Goal: Task Accomplishment & Management: Complete application form

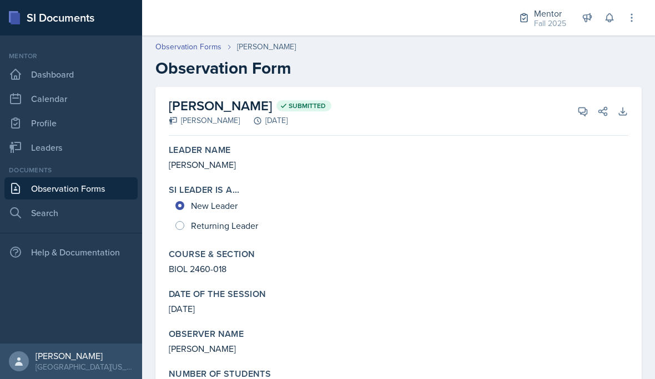
click at [43, 178] on link "Observation Forms" at bounding box center [70, 189] width 133 height 22
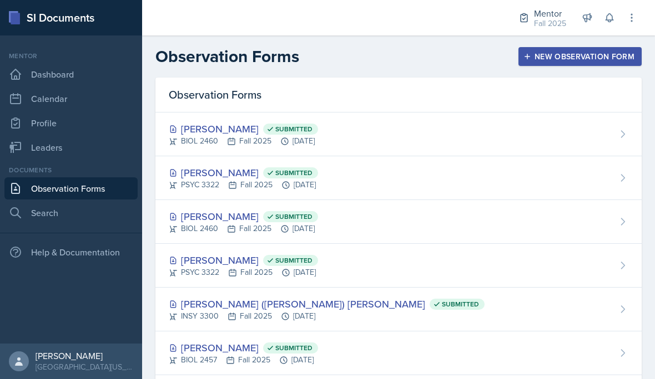
click at [559, 64] on button "New Observation Form" at bounding box center [579, 56] width 123 height 19
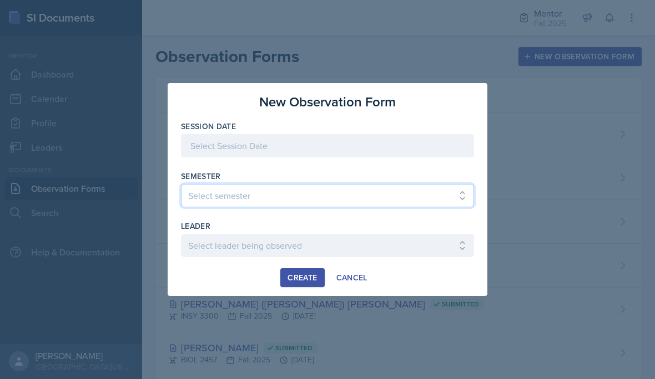
click at [331, 196] on select "Select semester All Fall 2024 Spring 2025 Fall 2025 Spring 2024 Fall 2023" at bounding box center [327, 195] width 293 height 23
select select "a8c40de0-d7eb-4f82-90ee-ac0c6ce45f71"
click at [396, 190] on select "Select semester All Fall 2024 Spring 2025 Fall 2025 Spring 2024 Fall 2023" at bounding box center [327, 195] width 293 height 23
click at [412, 199] on select "Select semester All Fall 2024 Spring 2025 Fall 2025 Spring 2024 Fall 2023" at bounding box center [327, 195] width 293 height 23
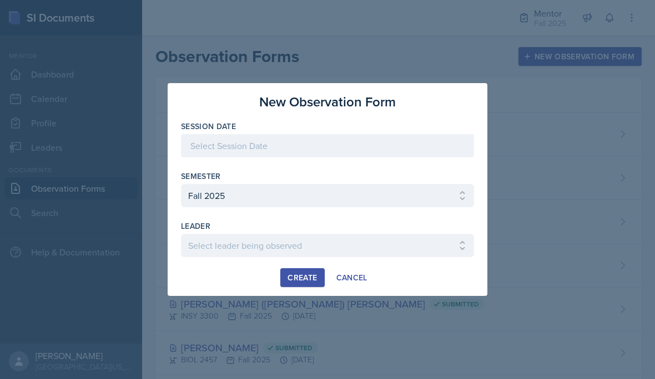
click at [412, 179] on div "Semester" at bounding box center [327, 176] width 293 height 11
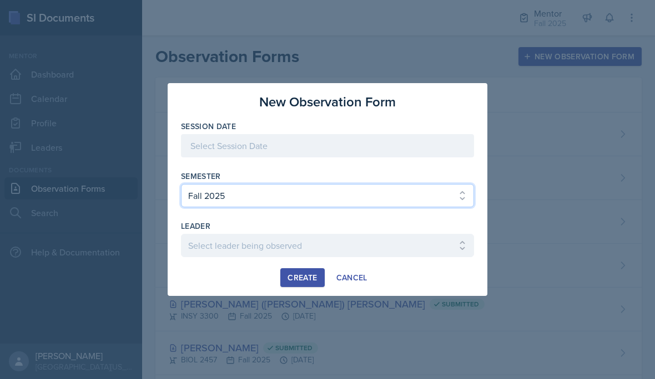
click at [406, 192] on select "Select semester All Fall 2024 Spring 2025 Fall 2025 Spring 2024 Fall 2023" at bounding box center [327, 195] width 293 height 23
click at [403, 192] on select "Select semester All Fall 2024 Spring 2025 Fall 2025 Spring 2024 Fall 2023" at bounding box center [327, 195] width 293 height 23
click at [403, 197] on select "Select semester All Fall 2024 Spring 2025 Fall 2025 Spring 2024 Fall 2023" at bounding box center [327, 195] width 293 height 23
click at [216, 195] on select "Select semester All Fall 2024 Spring 2025 Fall 2025 Spring 2024 Fall 2023" at bounding box center [327, 195] width 293 height 23
click at [213, 203] on select "Select semester All Fall 2024 Spring 2025 Fall 2025 Spring 2024 Fall 2023" at bounding box center [327, 195] width 293 height 23
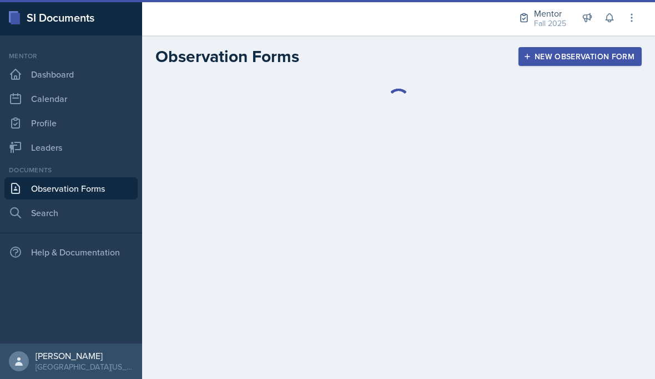
select select "be49984f-99df-4d20-9869-866254f619e9"
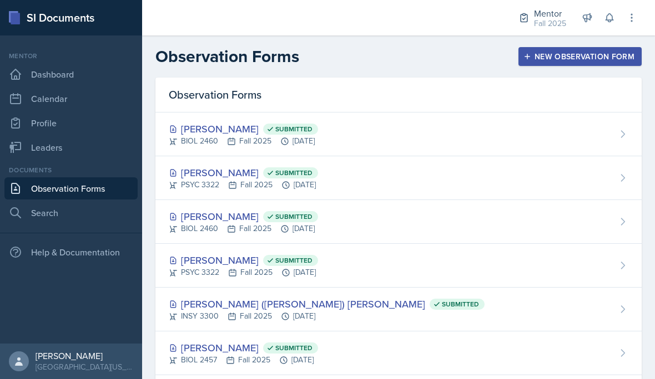
click at [556, 55] on div "New Observation Form" at bounding box center [579, 56] width 109 height 9
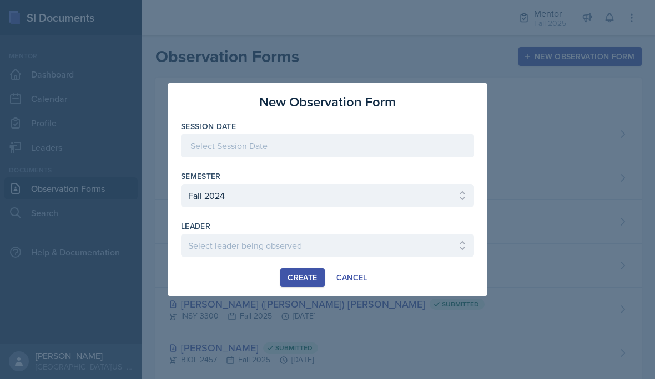
click at [192, 128] on label "Session Date" at bounding box center [208, 126] width 55 height 11
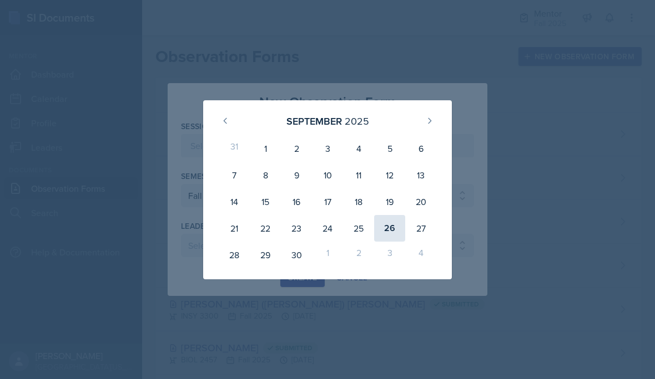
click at [394, 222] on div "26" at bounding box center [389, 228] width 31 height 27
type input "[DATE]"
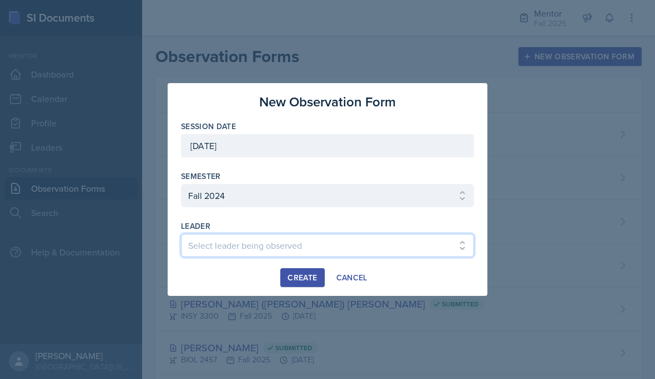
click at [191, 252] on select "Select leader being observed Amara Oguchi / INSY 3300 / Amya's Group Chi Vu / C…" at bounding box center [327, 245] width 293 height 23
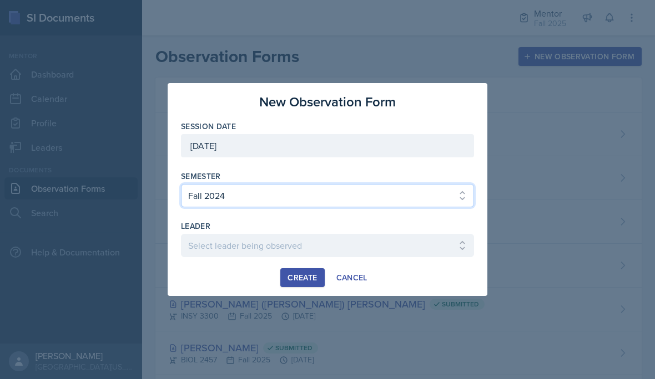
click at [418, 186] on select "Select semester All Fall 2024 Spring 2025 Fall 2025 Spring 2024 Fall 2023" at bounding box center [327, 195] width 293 height 23
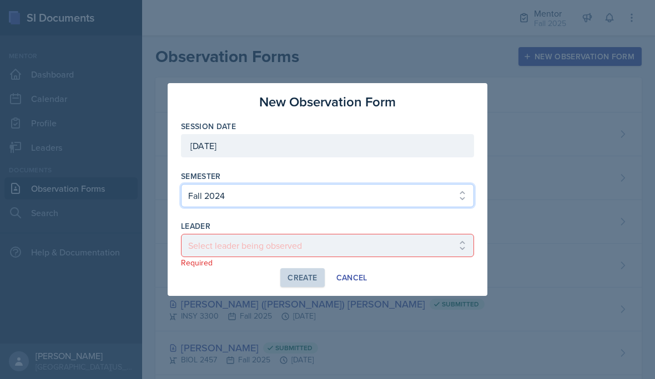
click at [407, 190] on select "Select semester All Fall 2024 Spring 2025 Fall 2025 Spring 2024 Fall 2023" at bounding box center [327, 195] width 293 height 23
select select "a8c40de0-d7eb-4f82-90ee-ac0c6ce45f71"
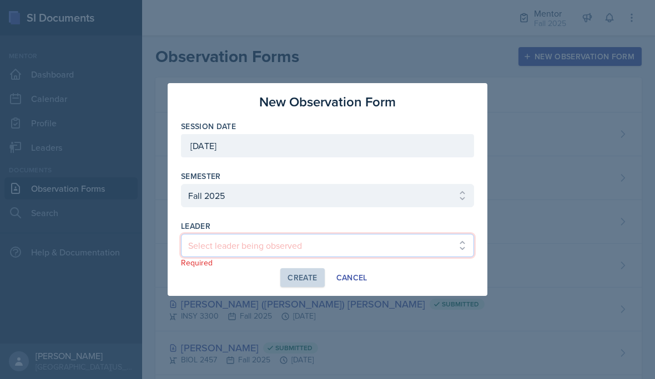
click at [326, 252] on select "Select leader being observed Chelsea Olowodola / BIOL 2458 / Gautam's Group Nis…" at bounding box center [327, 245] width 293 height 23
select select "2d10d75c-a1d0-4303-9d65-ed2daa7c95d2"
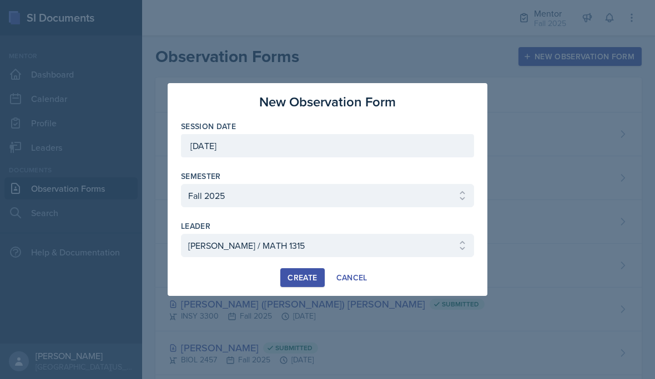
click at [313, 278] on div "Create" at bounding box center [301, 277] width 29 height 9
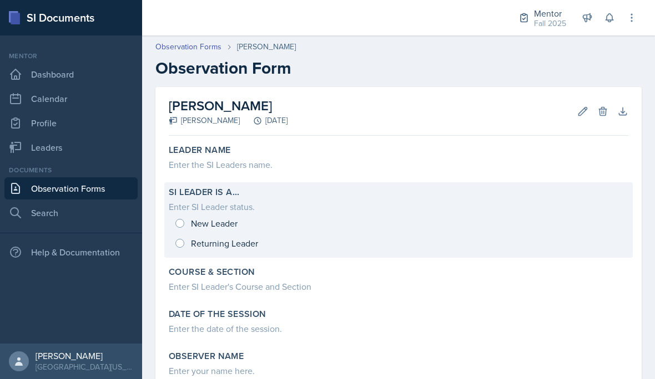
click at [186, 223] on div "New Leader Returning Leader" at bounding box center [398, 234] width 459 height 40
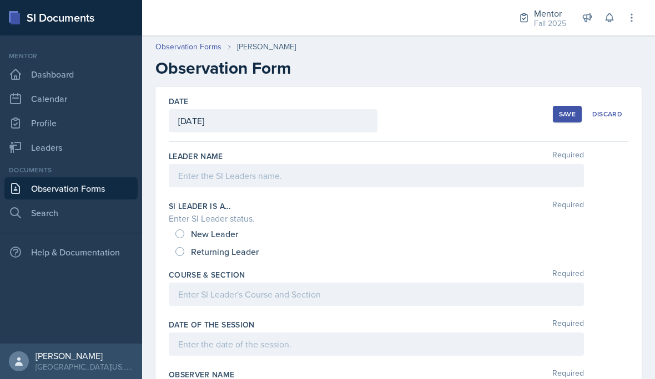
click at [178, 235] on input "New Leader" at bounding box center [179, 234] width 9 height 9
radio input "true"
click at [246, 182] on div at bounding box center [376, 175] width 415 height 23
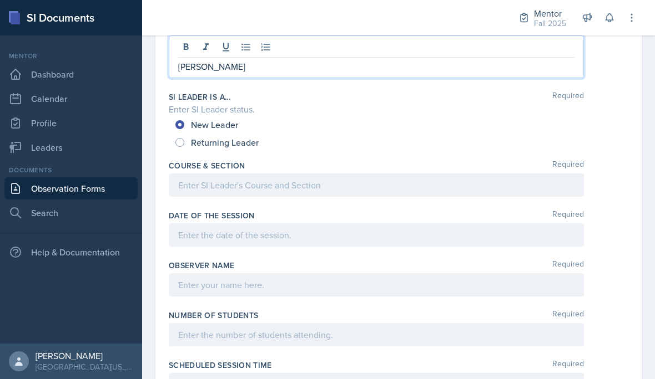
scroll to position [140, 0]
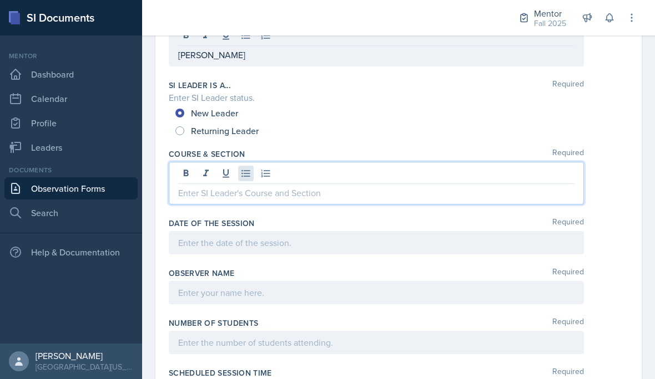
click at [246, 179] on div at bounding box center [376, 183] width 415 height 43
click at [247, 246] on div at bounding box center [376, 242] width 415 height 23
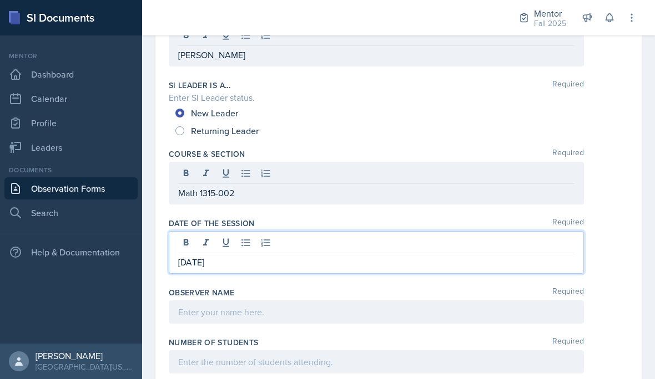
click at [275, 315] on div at bounding box center [376, 312] width 415 height 23
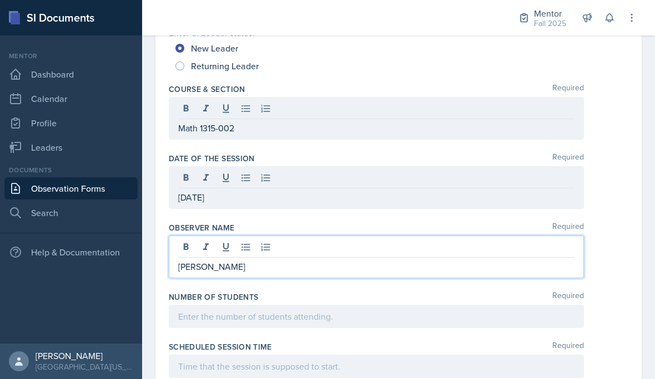
scroll to position [207, 0]
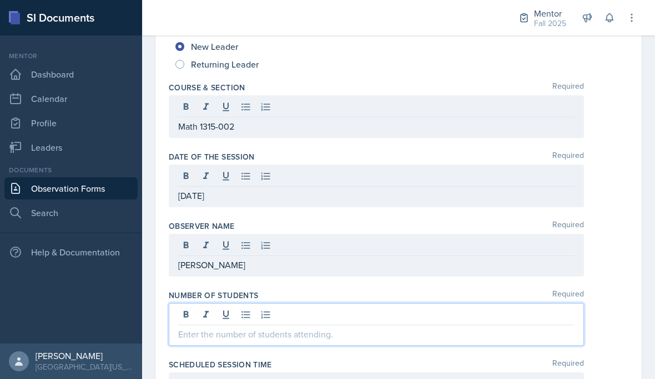
click at [285, 303] on div at bounding box center [376, 324] width 415 height 43
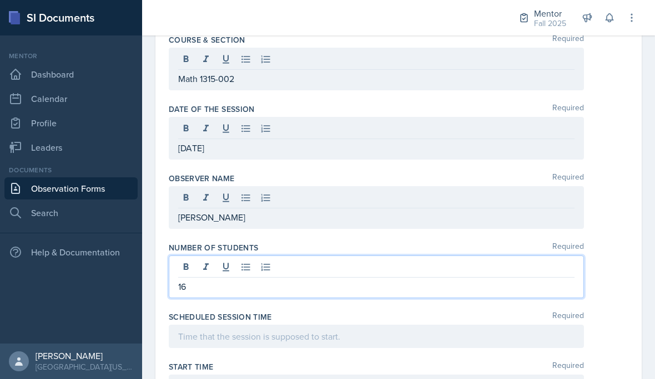
scroll to position [261, 0]
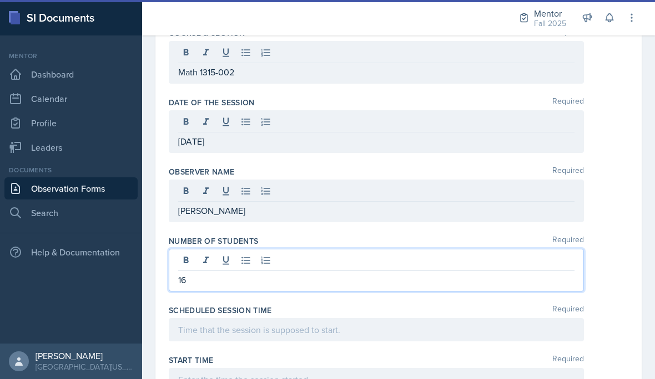
click at [236, 318] on div at bounding box center [376, 329] width 415 height 23
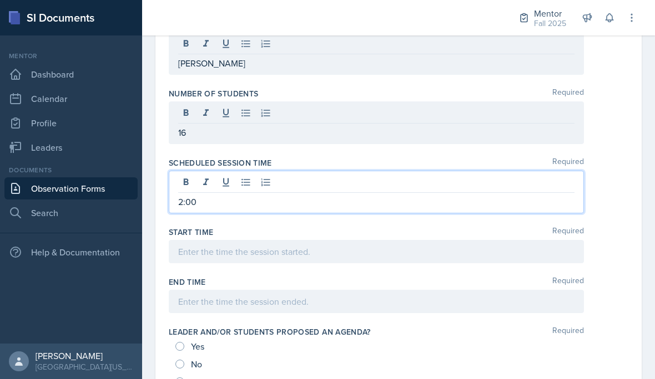
scroll to position [414, 0]
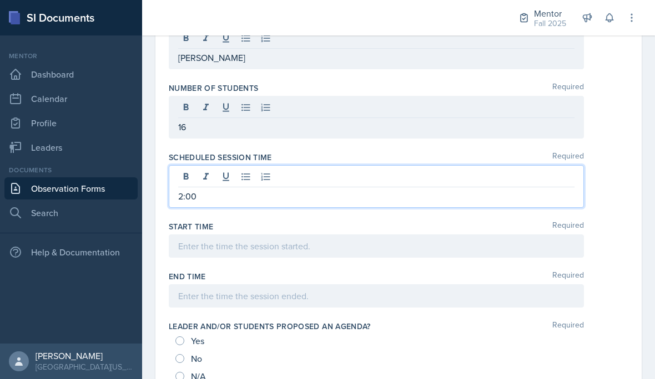
click at [373, 235] on div at bounding box center [376, 246] width 415 height 23
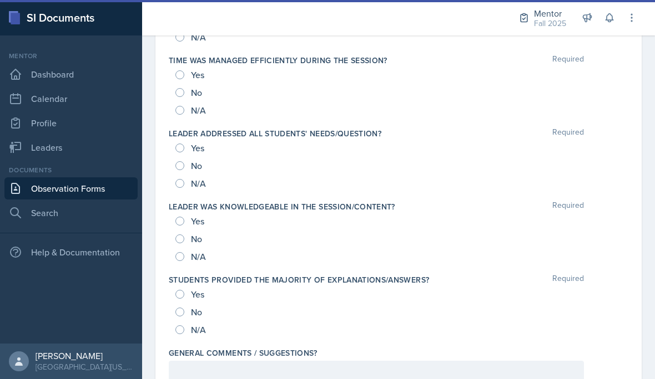
scroll to position [1138, 0]
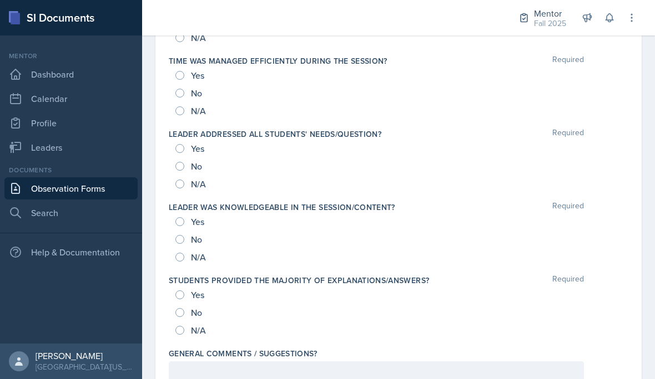
click at [184, 291] on input "Yes" at bounding box center [179, 295] width 9 height 9
radio input "true"
click at [191, 216] on span "Yes" at bounding box center [197, 221] width 13 height 11
click at [184, 217] on input "Yes" at bounding box center [179, 221] width 9 height 9
radio input "true"
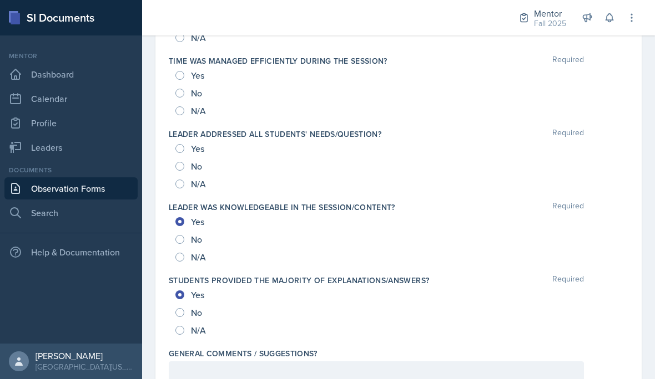
click at [186, 140] on div "Yes" at bounding box center [190, 149] width 31 height 18
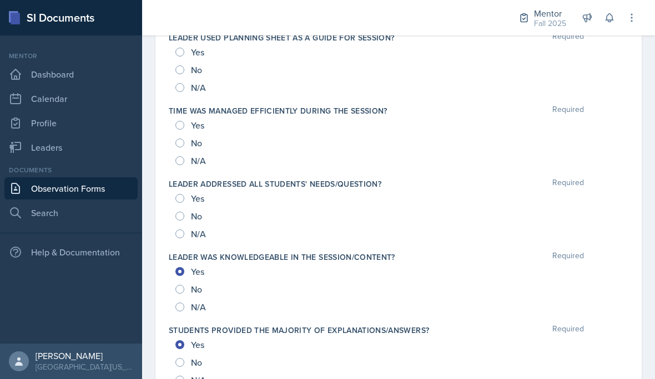
scroll to position [1079, 0]
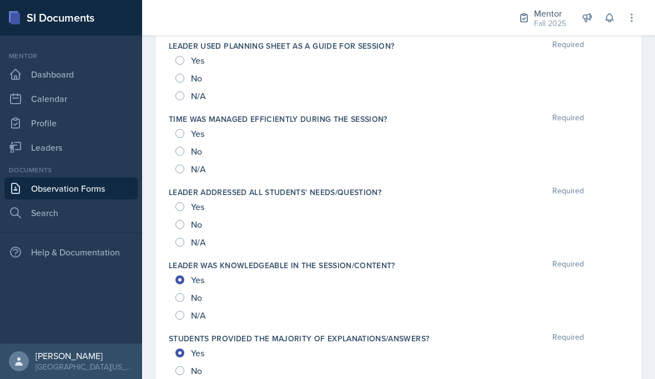
click at [195, 201] on span "Yes" at bounding box center [197, 206] width 13 height 11
click at [184, 202] on input "Yes" at bounding box center [179, 206] width 9 height 9
radio input "true"
click at [188, 125] on div "Yes" at bounding box center [190, 134] width 31 height 18
click at [184, 125] on div "Yes" at bounding box center [190, 134] width 31 height 18
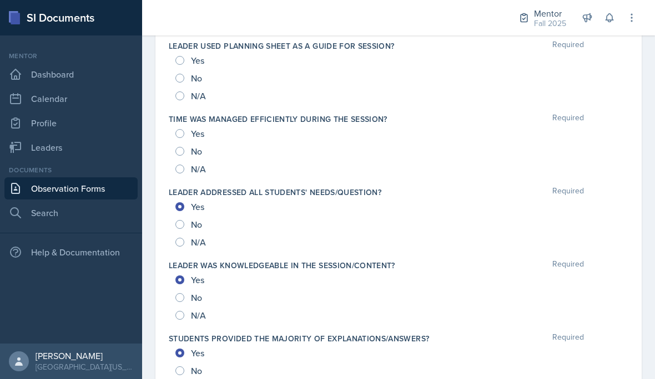
click at [180, 125] on div "Yes" at bounding box center [190, 134] width 31 height 18
click at [188, 125] on div "Yes" at bounding box center [190, 134] width 31 height 18
click at [181, 129] on input "Yes" at bounding box center [179, 133] width 9 height 9
radio input "true"
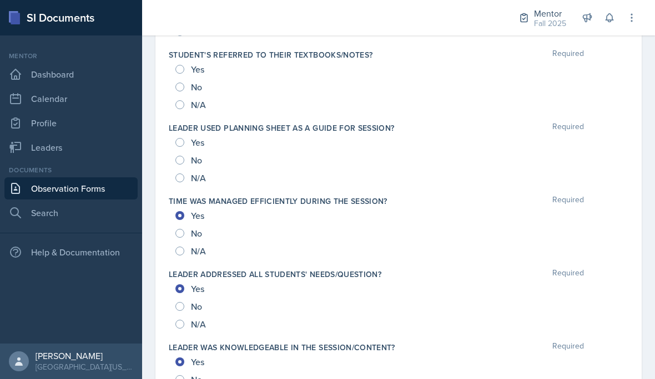
scroll to position [990, 0]
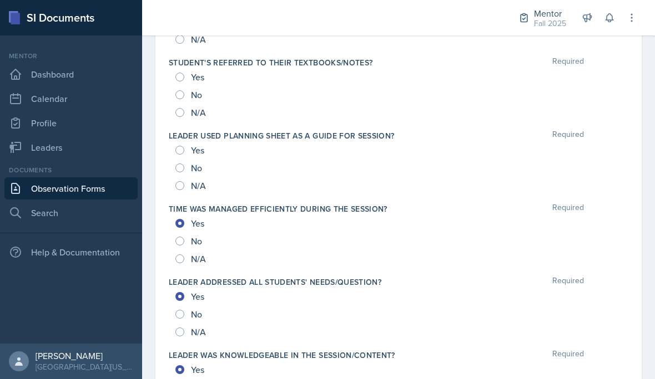
click at [189, 141] on div "Yes" at bounding box center [190, 150] width 31 height 18
click at [179, 146] on input "Yes" at bounding box center [179, 150] width 9 height 9
radio input "true"
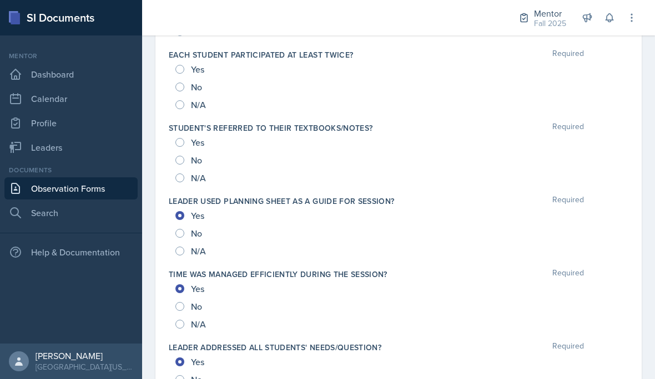
scroll to position [895, 0]
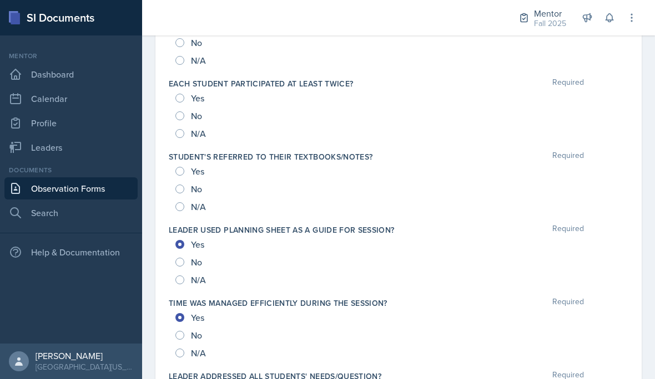
click at [178, 151] on label "Student's referred to their textbooks/notes?" at bounding box center [271, 156] width 204 height 11
click at [182, 167] on input "Yes" at bounding box center [179, 171] width 9 height 9
radio input "true"
click at [178, 94] on input "Yes" at bounding box center [179, 98] width 9 height 9
radio input "true"
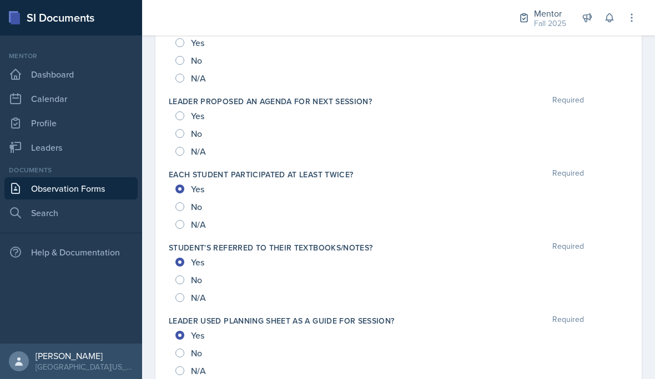
click at [181, 111] on input "Yes" at bounding box center [179, 115] width 9 height 9
radio input "true"
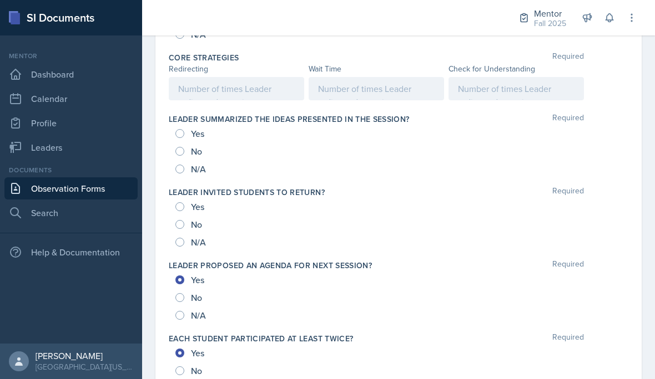
scroll to position [521, 0]
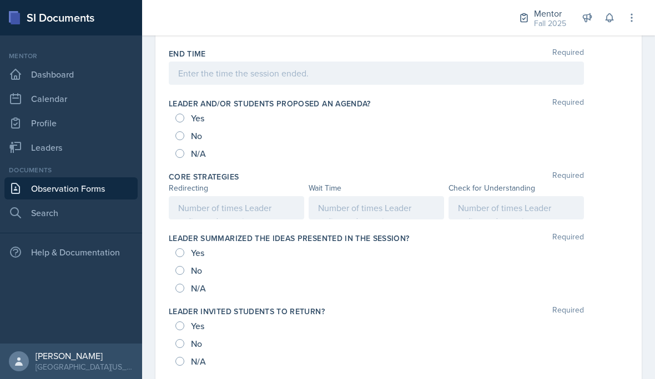
click at [504, 196] on div at bounding box center [515, 207] width 135 height 23
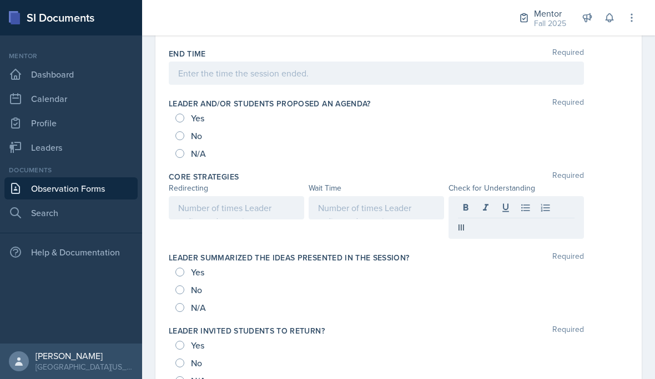
click at [251, 196] on div at bounding box center [236, 207] width 135 height 23
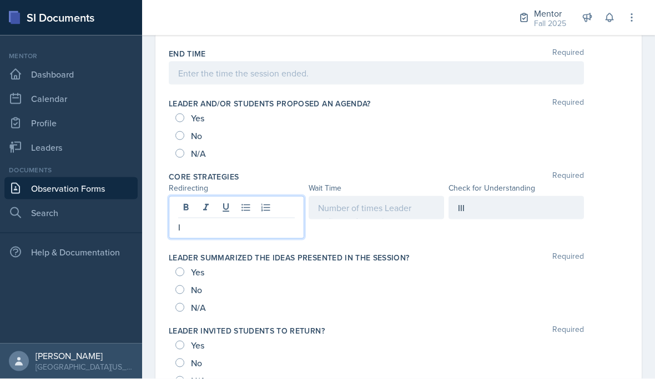
scroll to position [50, 0]
click at [353, 196] on div at bounding box center [375, 207] width 135 height 23
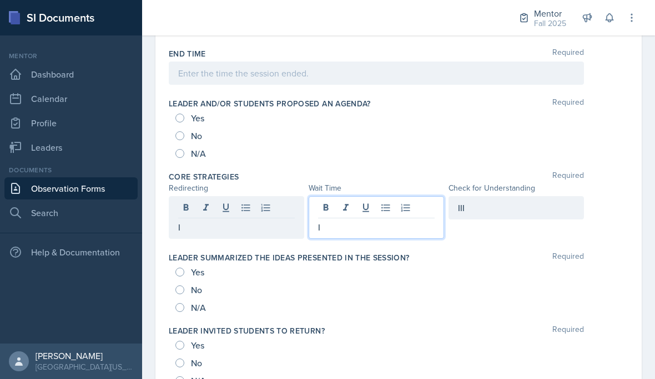
click at [510, 196] on div "III" at bounding box center [515, 207] width 135 height 23
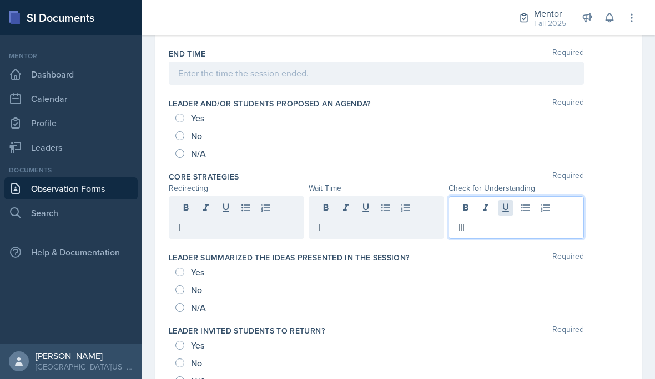
click at [508, 204] on icon at bounding box center [505, 208] width 7 height 8
click at [492, 221] on p "III" at bounding box center [516, 227] width 116 height 13
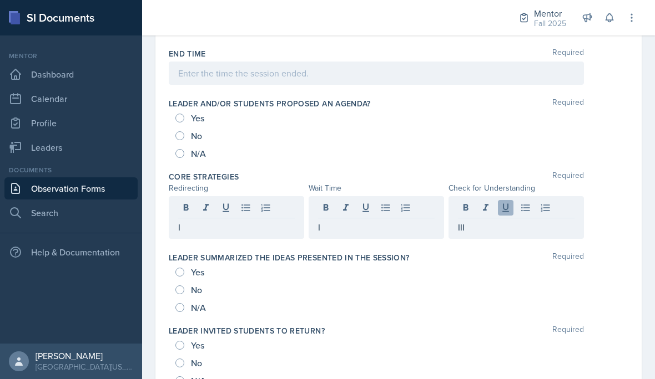
click at [508, 204] on icon at bounding box center [505, 208] width 7 height 8
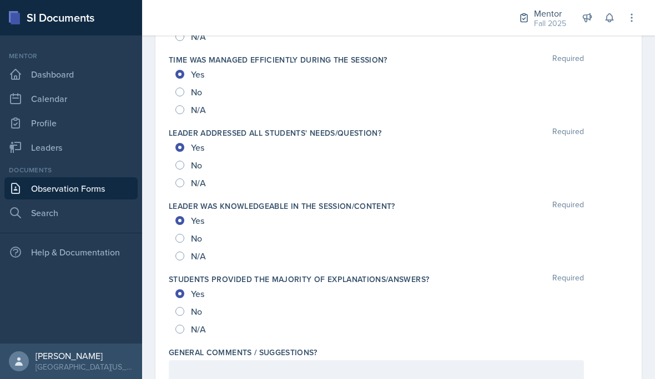
scroll to position [1138, 0]
click at [309, 362] on div at bounding box center [376, 373] width 415 height 23
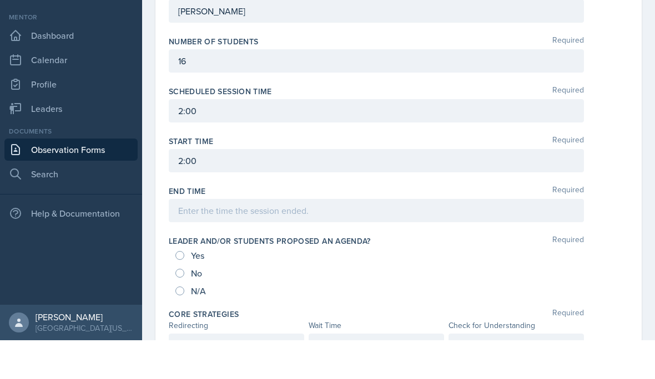
scroll to position [50, 0]
click at [288, 373] on div "I" at bounding box center [236, 384] width 135 height 23
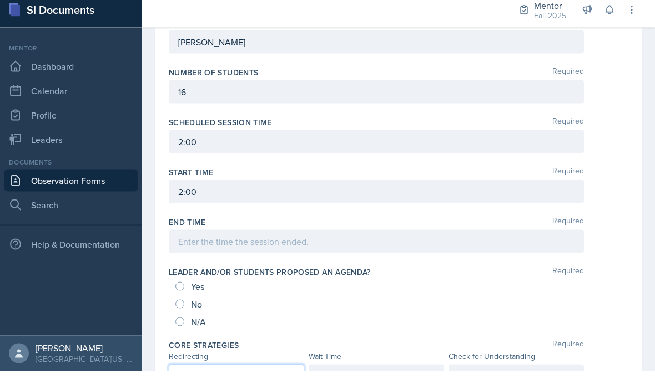
scroll to position [38, 0]
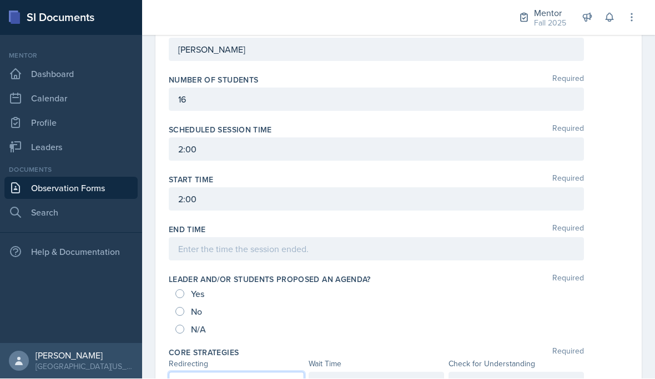
click at [471, 373] on div "IIII" at bounding box center [515, 384] width 135 height 23
click at [345, 373] on div "I" at bounding box center [375, 384] width 135 height 23
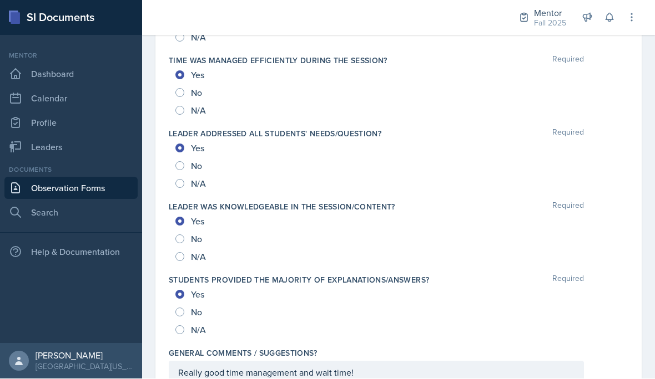
click at [370, 362] on div "Really good time management and wait time!" at bounding box center [376, 373] width 415 height 23
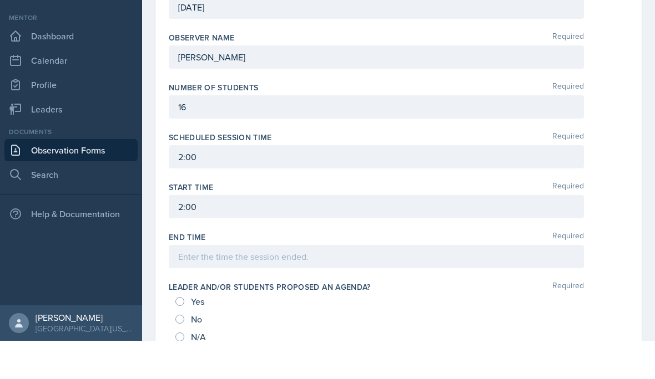
scroll to position [295, 0]
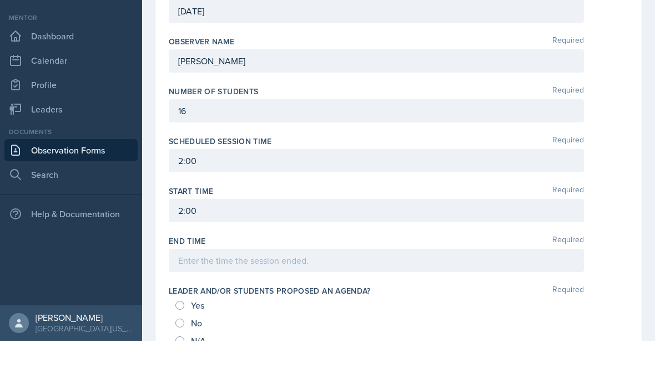
click at [276, 138] on div "16" at bounding box center [376, 149] width 415 height 23
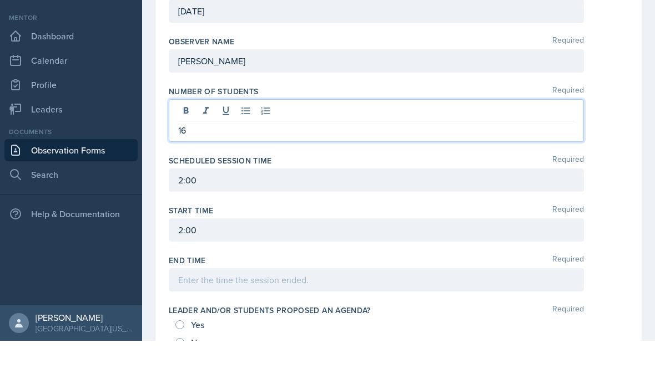
scroll to position [50, 0]
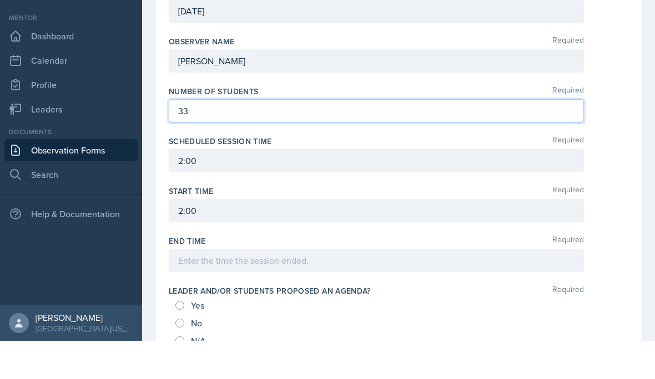
click at [376, 287] on div at bounding box center [376, 298] width 415 height 23
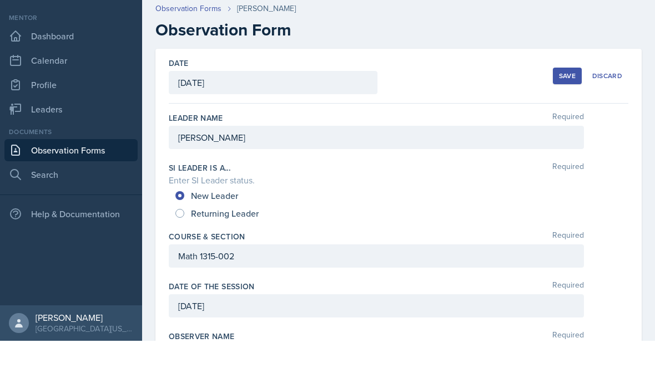
scroll to position [0, 0]
click at [562, 110] on div "Save" at bounding box center [567, 114] width 17 height 9
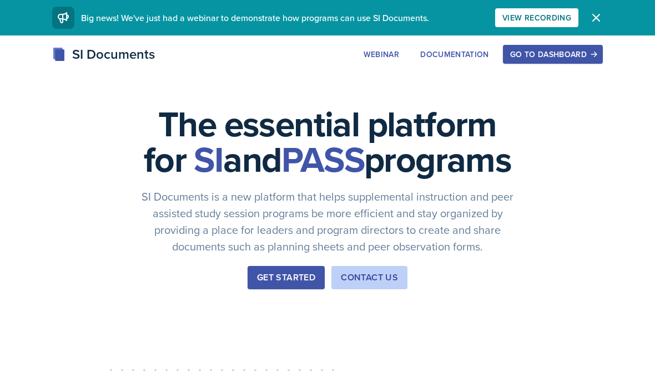
click at [583, 50] on div "Go to Dashboard" at bounding box center [552, 54] width 85 height 9
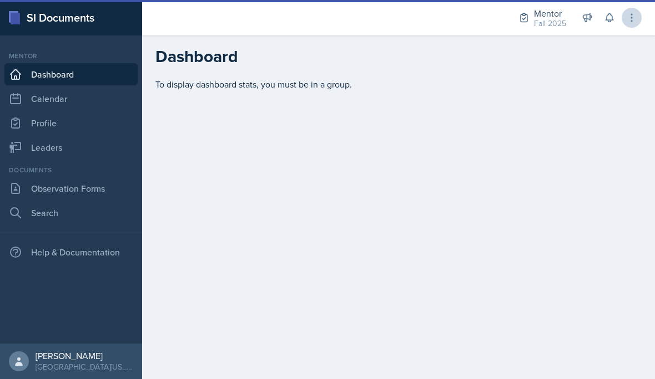
click at [631, 20] on icon at bounding box center [631, 17] width 11 height 11
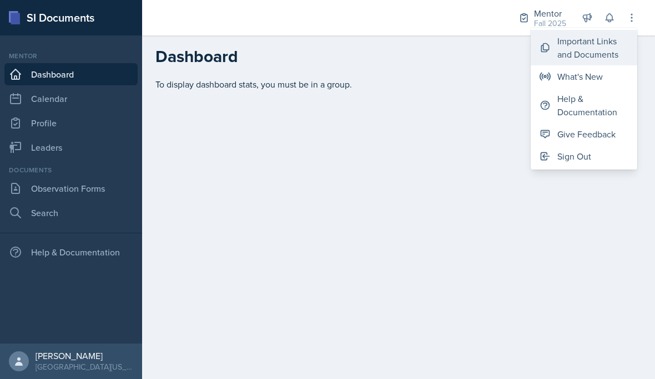
click at [594, 48] on div "Important Links and Documents" at bounding box center [592, 47] width 71 height 27
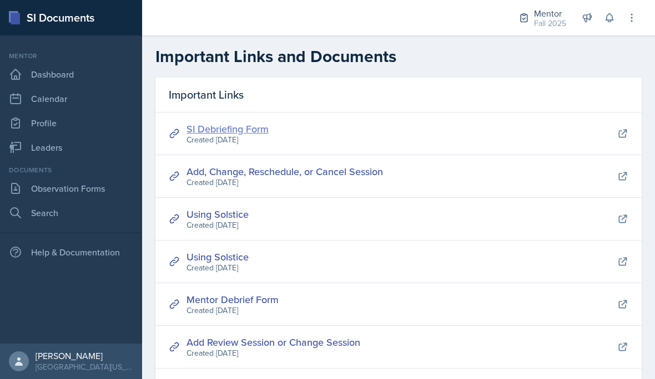
click at [252, 129] on link "SI Debriefing Form" at bounding box center [227, 129] width 82 height 14
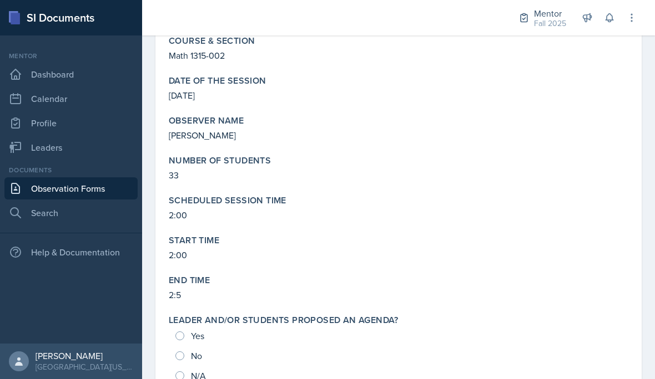
scroll to position [224, 0]
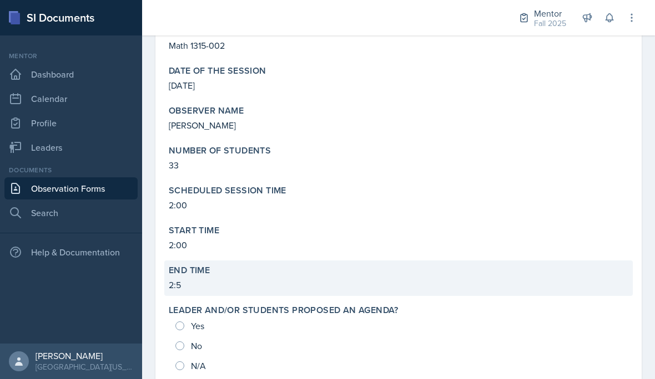
click at [211, 286] on p "2:5" at bounding box center [398, 284] width 459 height 13
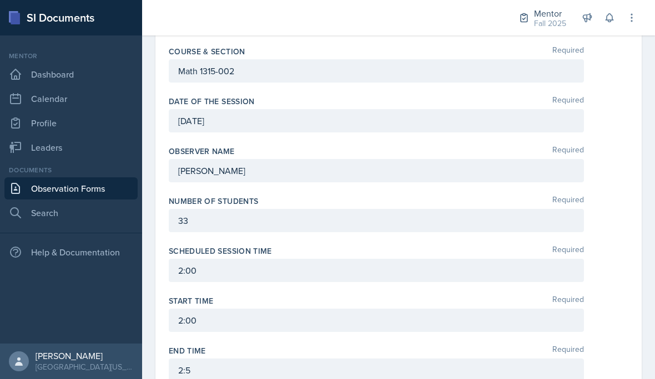
click at [261, 319] on div "2:00" at bounding box center [376, 320] width 415 height 23
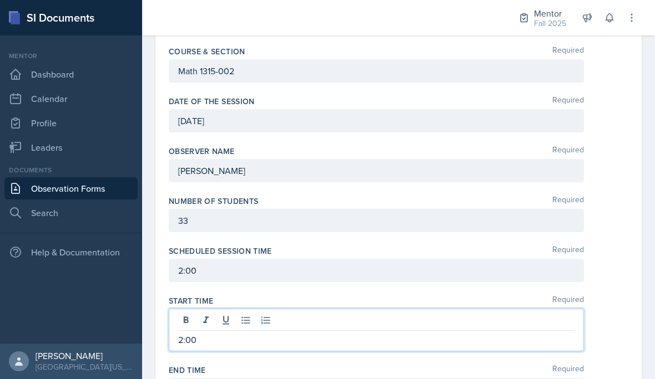
scroll to position [50, 0]
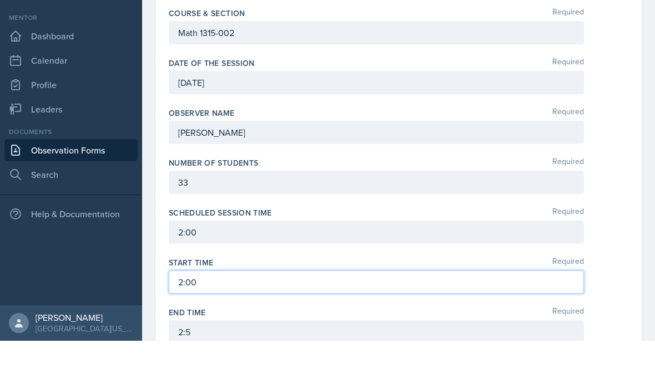
click at [342, 359] on div "2:5" at bounding box center [376, 370] width 415 height 23
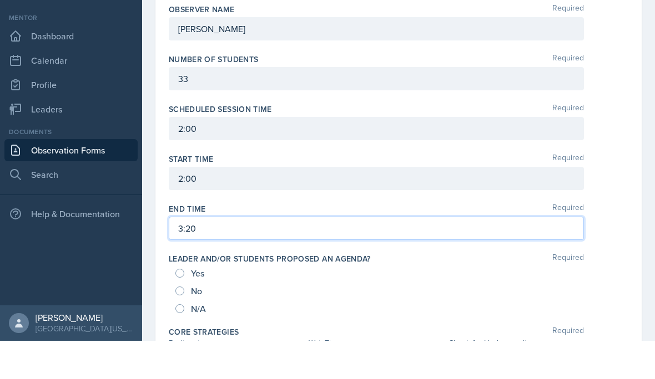
scroll to position [381, 0]
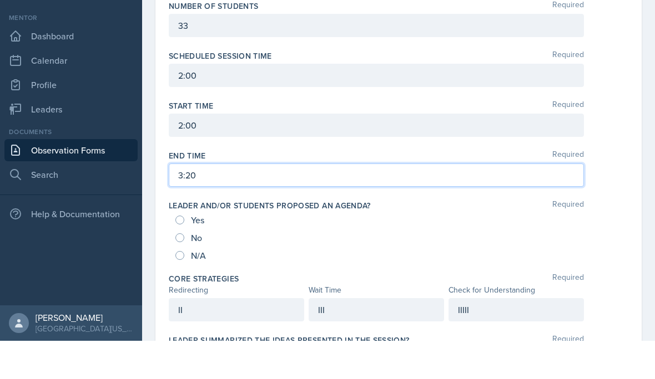
click at [178, 254] on input "Yes" at bounding box center [179, 258] width 9 height 9
radio input "true"
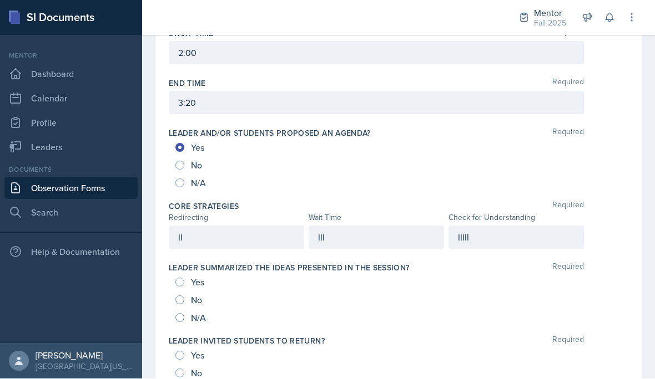
scroll to position [492, 0]
click at [187, 291] on div "No" at bounding box center [189, 300] width 29 height 18
click at [191, 294] on span "No" at bounding box center [196, 299] width 11 height 11
click at [184, 295] on input "No" at bounding box center [179, 299] width 9 height 9
radio input "true"
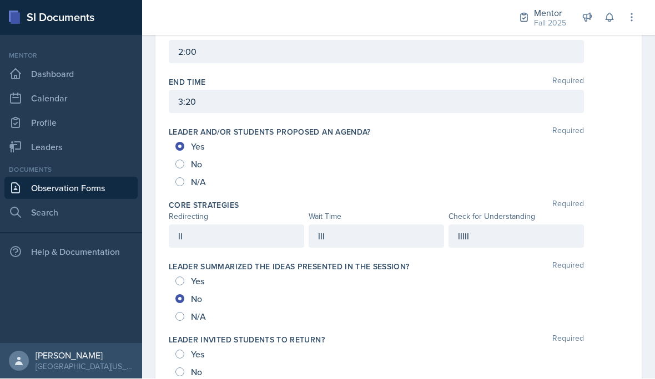
click at [179, 351] on input "Yes" at bounding box center [179, 355] width 9 height 9
radio input "true"
click at [192, 367] on span "No" at bounding box center [196, 372] width 11 height 11
click at [184, 368] on input "No" at bounding box center [179, 372] width 9 height 9
radio input "true"
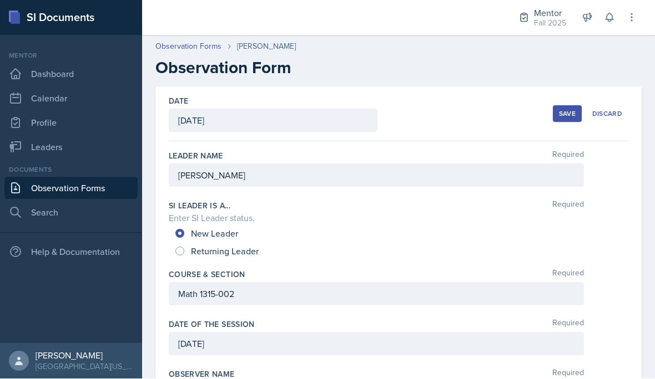
scroll to position [0, 0]
click at [565, 110] on div "Save" at bounding box center [567, 114] width 17 height 9
